Goal: Navigation & Orientation: Understand site structure

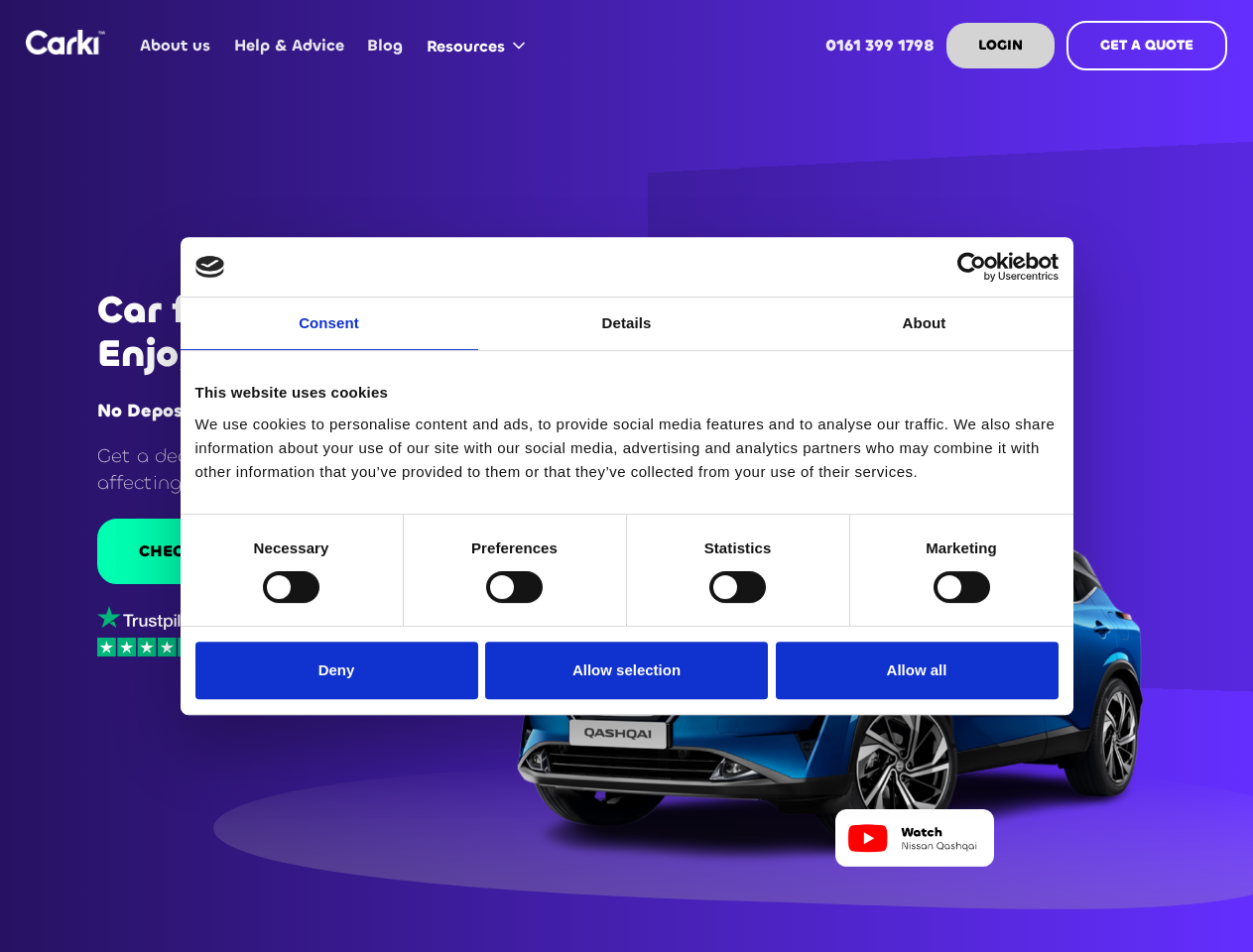
click at [329, 335] on link "Consent" at bounding box center [328, 323] width 298 height 53
click at [627, 335] on link "Details" at bounding box center [626, 323] width 298 height 53
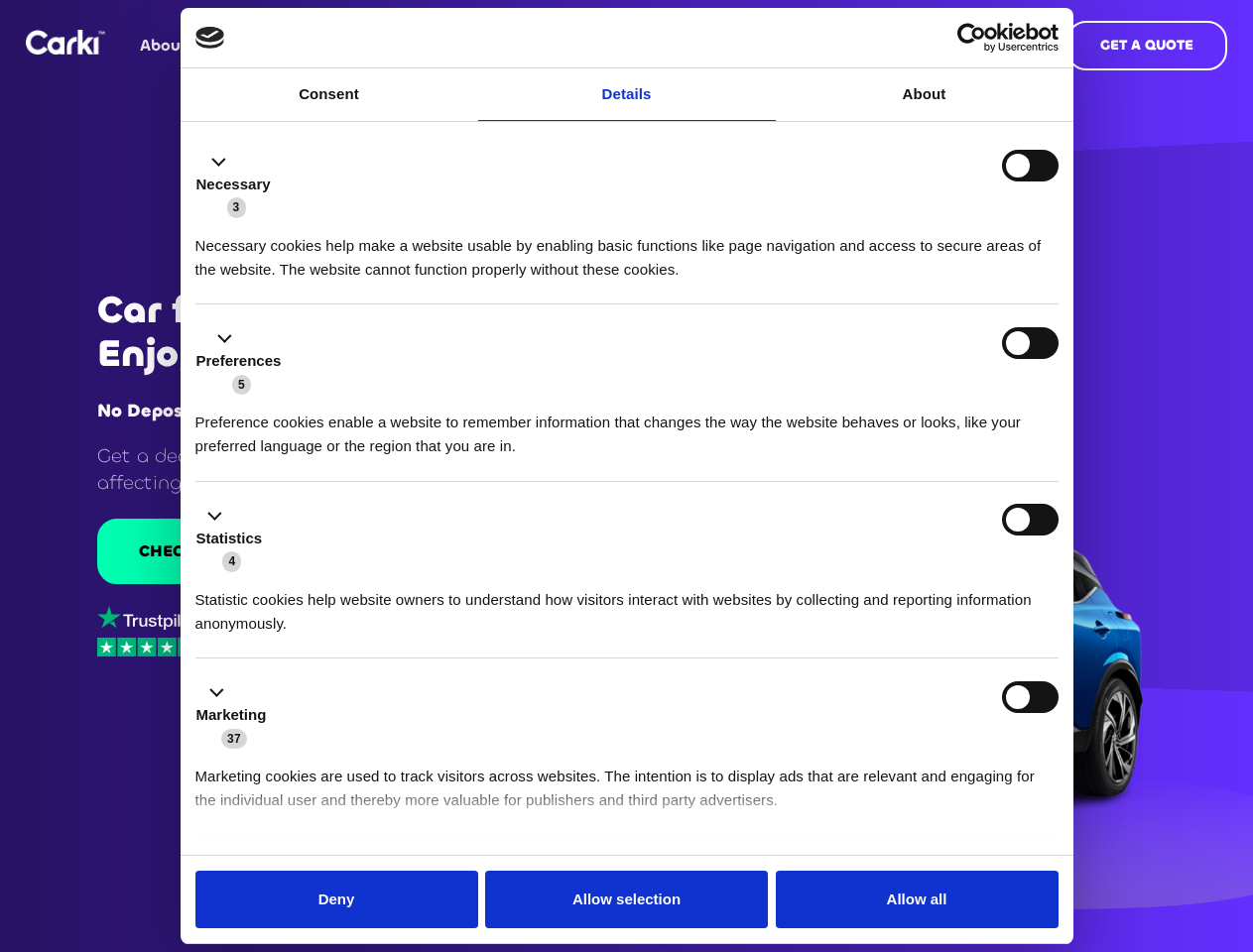
click at [925, 282] on div "Necessary cookies help make a website usable by enabling basic functions like p…" at bounding box center [626, 250] width 863 height 63
click at [291, 586] on li "Statistics 4 Statistic cookies help website owners to understand how visitors i…" at bounding box center [626, 570] width 863 height 177
click at [514, 586] on li "Statistics 4 Statistic cookies help website owners to understand how visitors i…" at bounding box center [626, 570] width 863 height 177
click at [737, 586] on li "Statistics 4 Statistic cookies help website owners to understand how visitors i…" at bounding box center [626, 570] width 863 height 177
click at [961, 586] on li "Statistics 4 Statistic cookies help website owners to understand how visitors i…" at bounding box center [626, 570] width 863 height 177
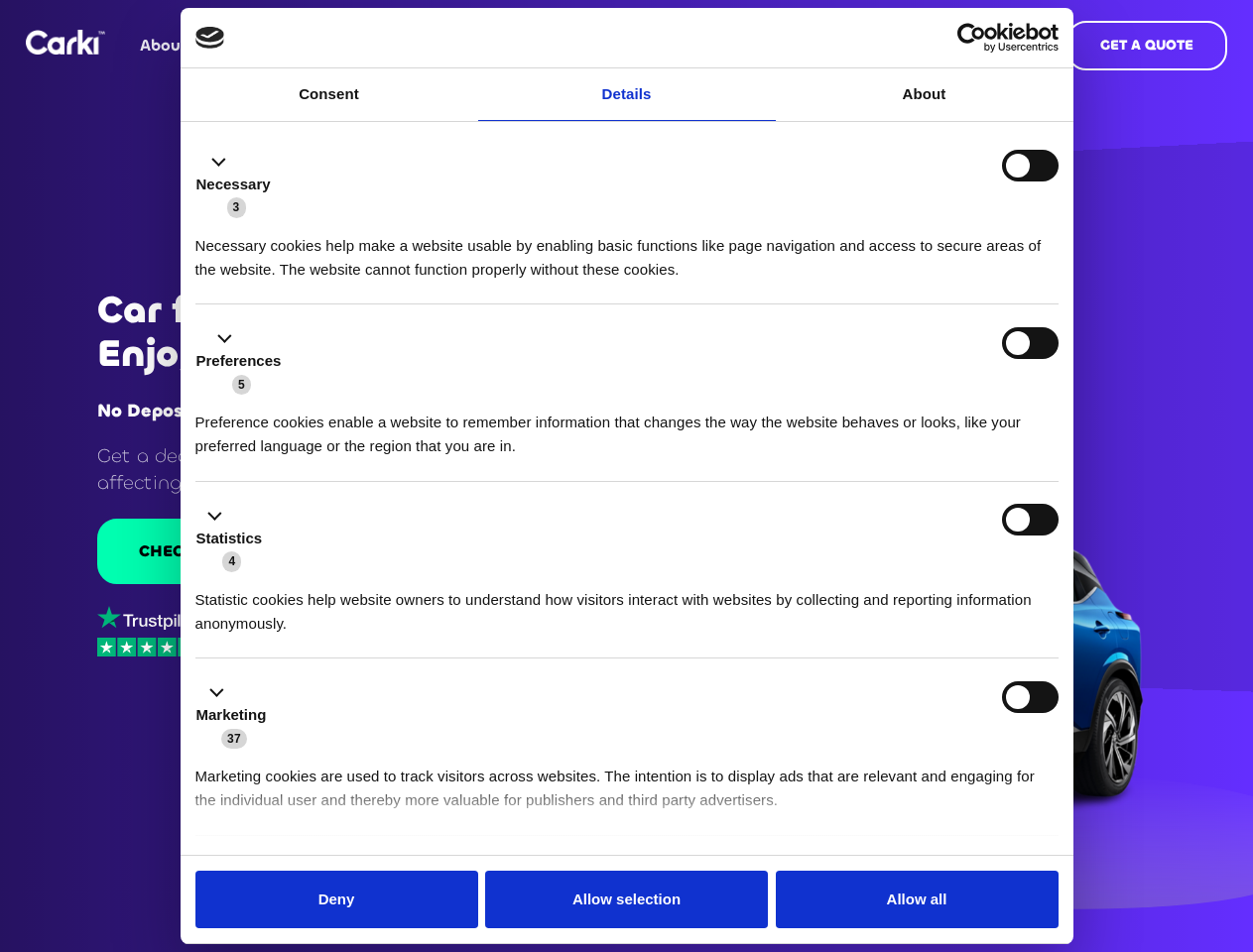
click at [341, 573] on div "Statistics 4" at bounding box center [626, 538] width 863 height 70
click at [627, 573] on div "Statistics 4" at bounding box center [626, 538] width 863 height 70
click at [912, 573] on div "Statistics 4" at bounding box center [626, 538] width 863 height 70
